Goal: Navigation & Orientation: Find specific page/section

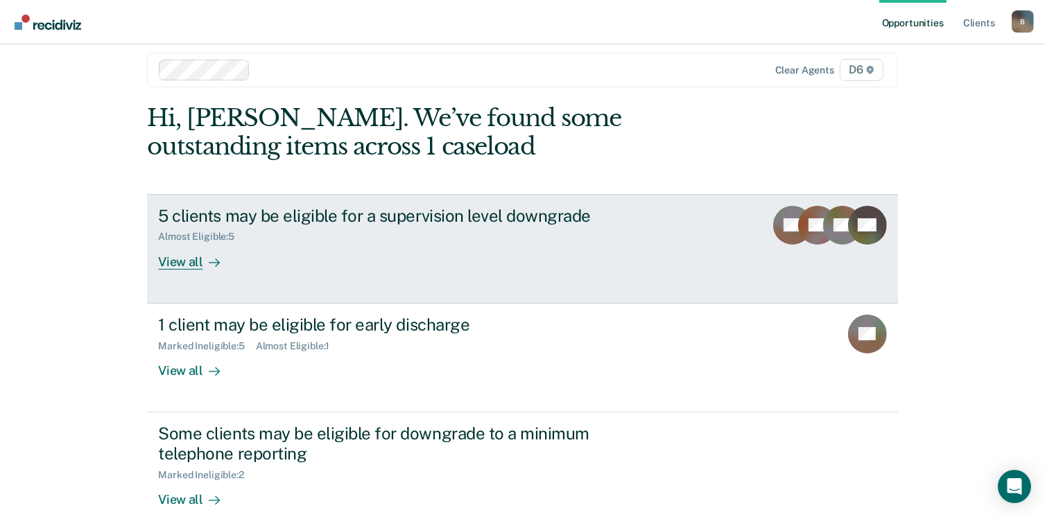
scroll to position [37, 0]
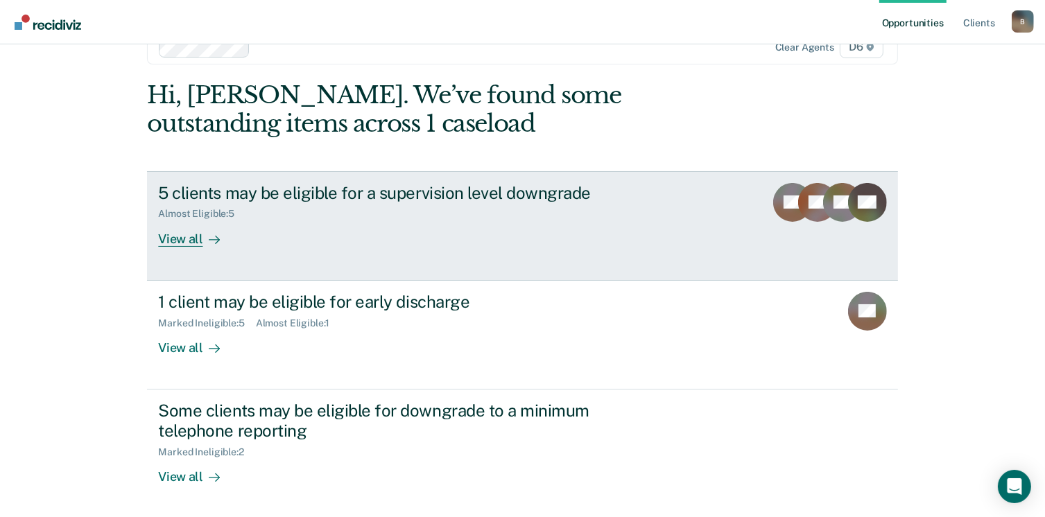
click at [178, 240] on div "View all" at bounding box center [197, 233] width 78 height 27
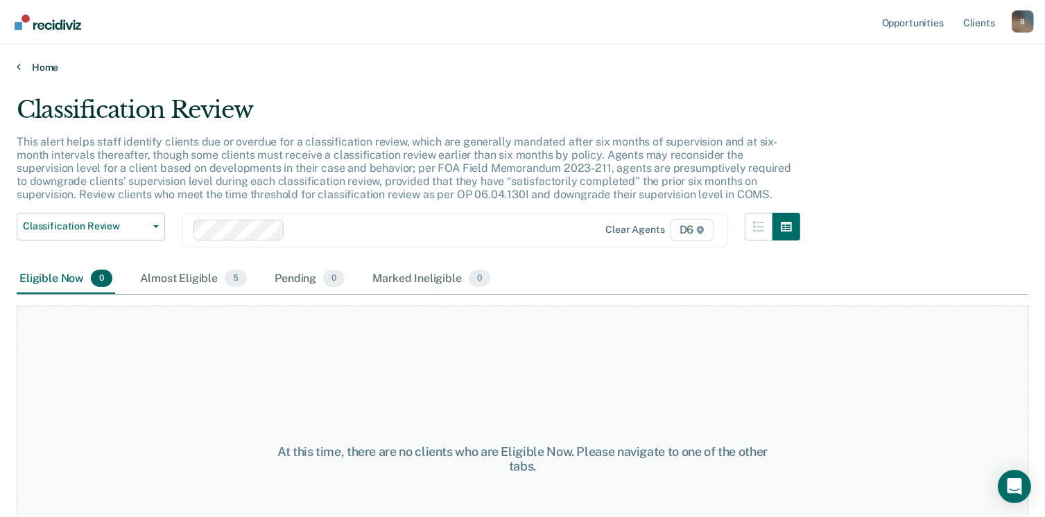
click at [31, 69] on link "Home" at bounding box center [522, 67] width 1011 height 12
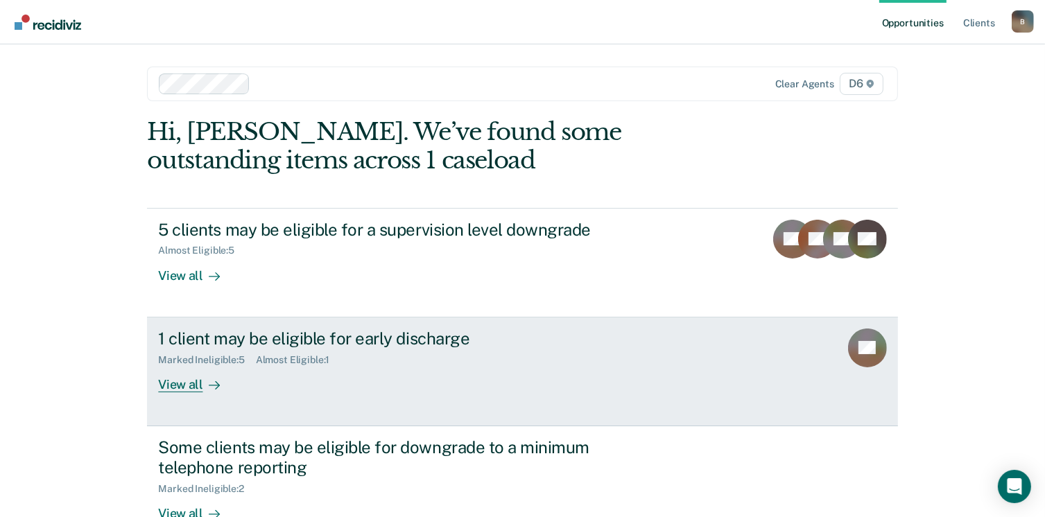
click at [195, 352] on div "Marked Ineligible : 5 Almost Eligible : 1" at bounding box center [401, 357] width 487 height 17
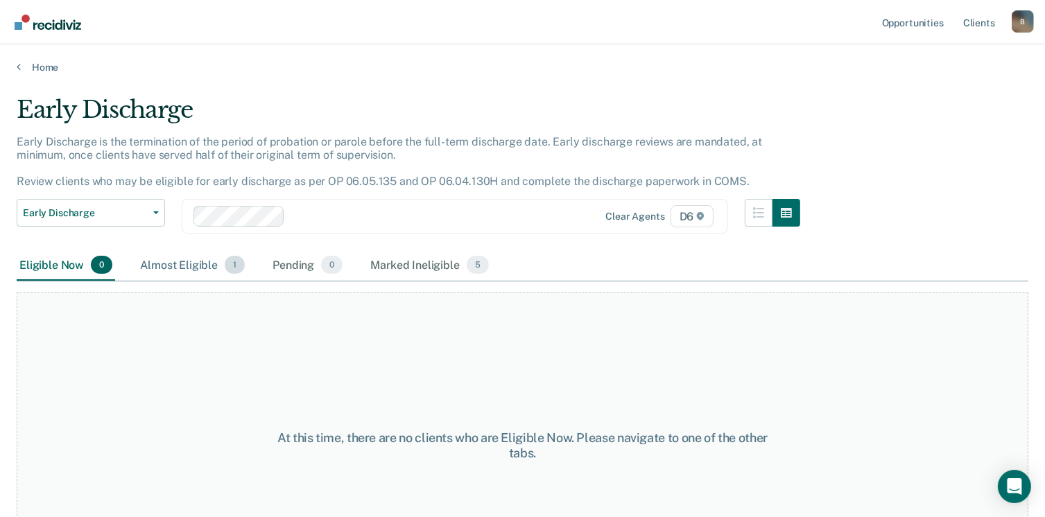
click at [202, 266] on div "Almost Eligible 1" at bounding box center [192, 265] width 110 height 31
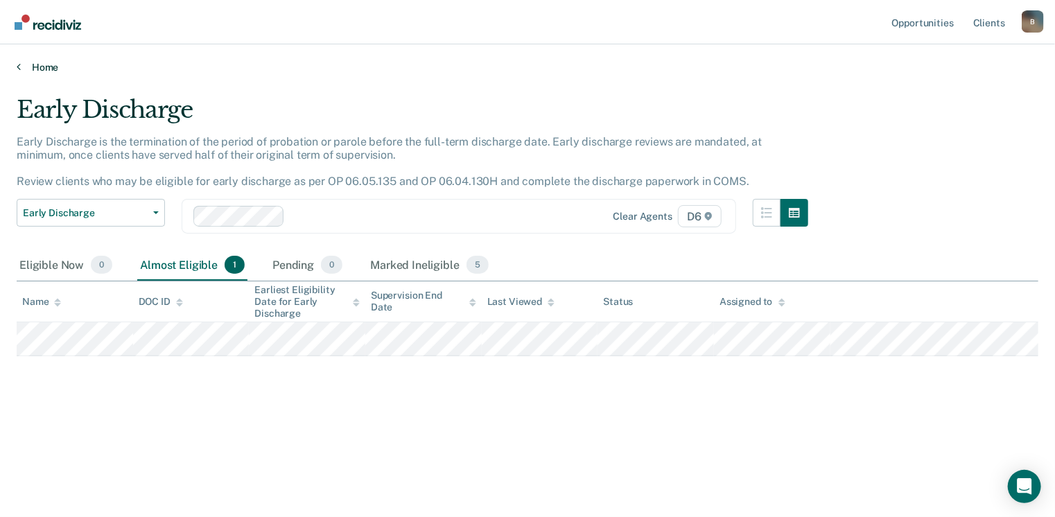
click at [22, 64] on link "Home" at bounding box center [528, 67] width 1022 height 12
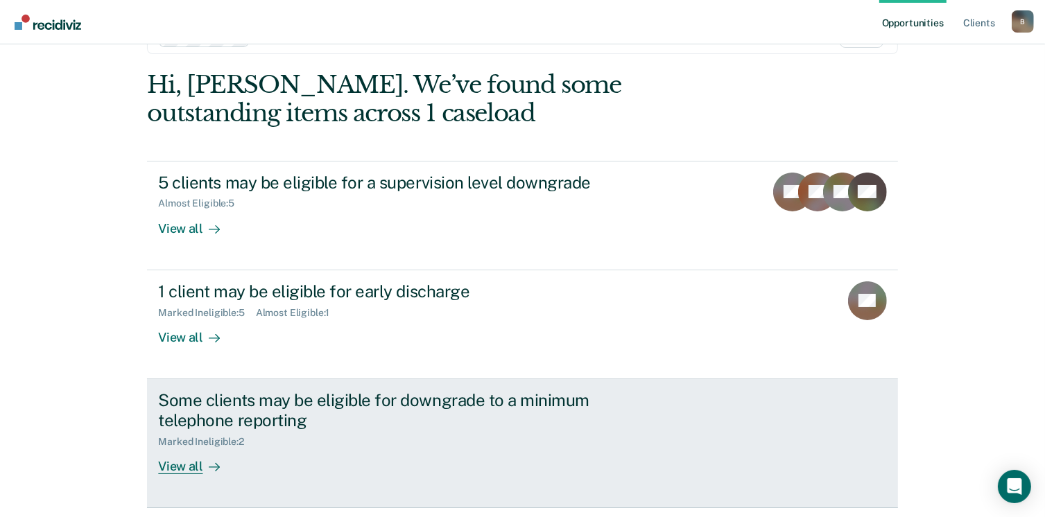
scroll to position [92, 0]
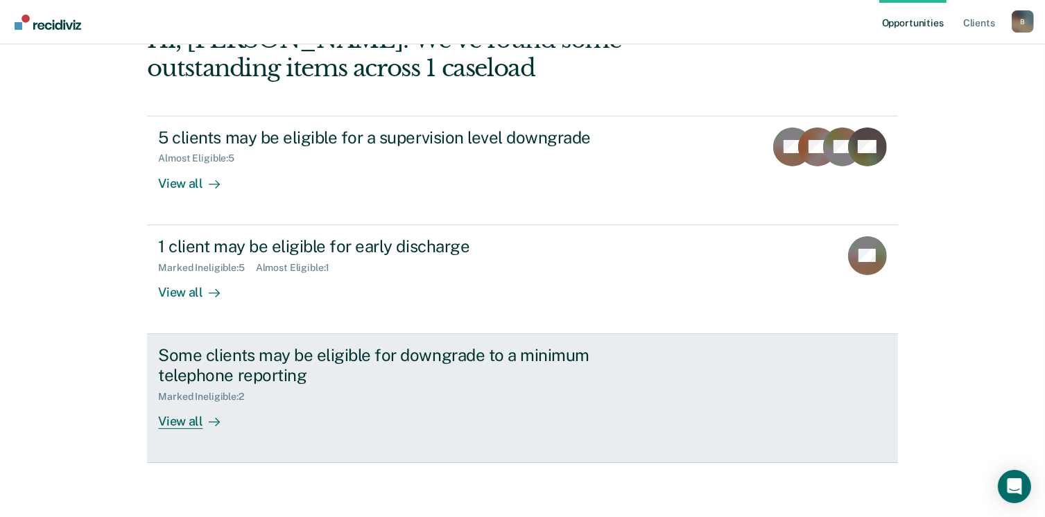
click at [184, 417] on div "View all" at bounding box center [197, 415] width 78 height 27
